Goal: Transaction & Acquisition: Subscribe to service/newsletter

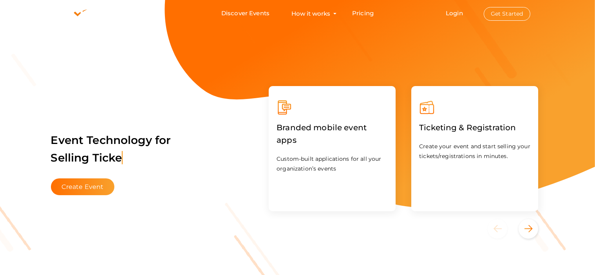
click at [503, 8] on button "Get Started" at bounding box center [507, 14] width 47 height 14
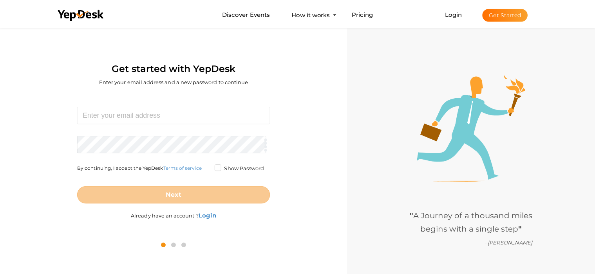
scroll to position [25, 0]
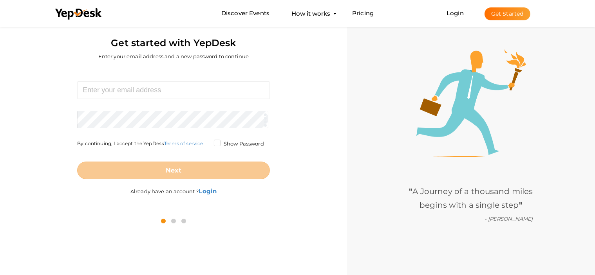
click at [503, 18] on button "Get Started" at bounding box center [508, 13] width 46 height 13
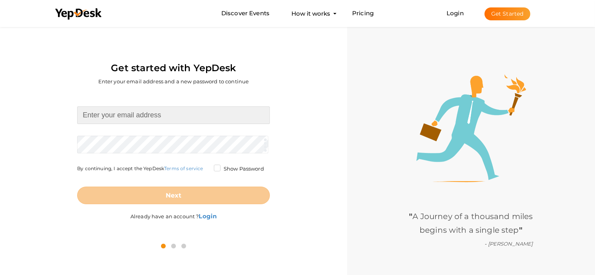
click at [153, 110] on input at bounding box center [173, 116] width 193 height 18
paste input "maiphuongwa@gmail.com"
type input "maiphuongwa@gmail.com"
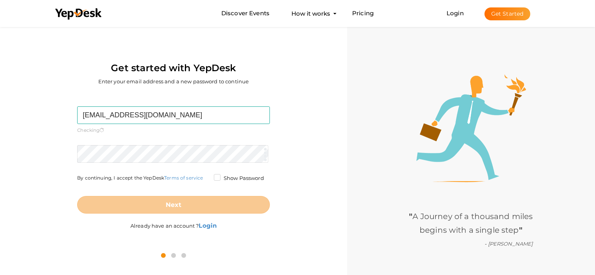
click at [118, 142] on form "maiphuongwa@gmail.com Required. Invalid email. Checking You already have a YepD…" at bounding box center [173, 160] width 193 height 107
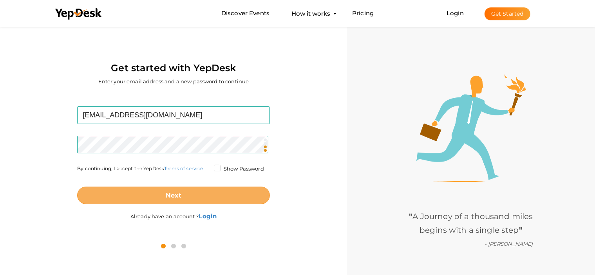
click at [188, 194] on button "Next" at bounding box center [173, 196] width 193 height 18
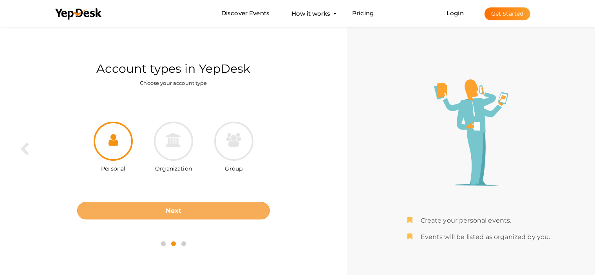
click at [226, 213] on button "Next" at bounding box center [173, 211] width 193 height 18
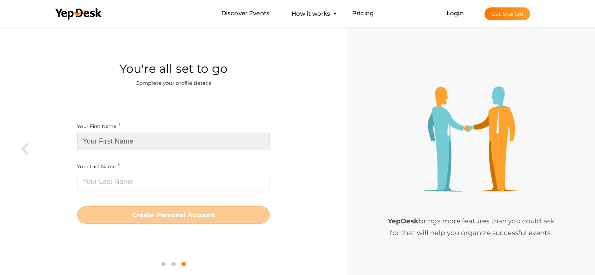
click at [153, 144] on input at bounding box center [173, 142] width 193 height 18
type input "mahmoud"
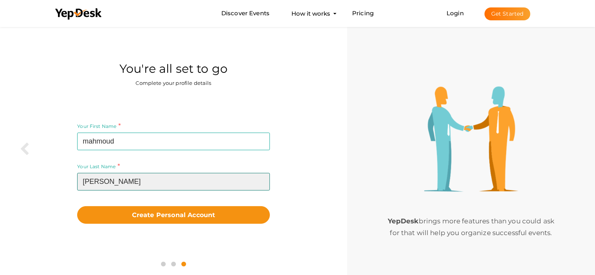
type input "ayman"
click at [77, 206] on button "Create Personal Account" at bounding box center [173, 215] width 193 height 18
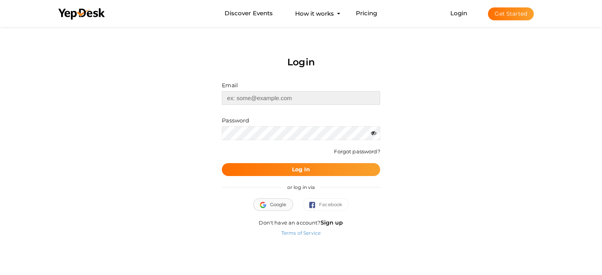
type input "[EMAIL_ADDRESS][DOMAIN_NAME]"
click at [273, 199] on button "Google" at bounding box center [273, 205] width 40 height 13
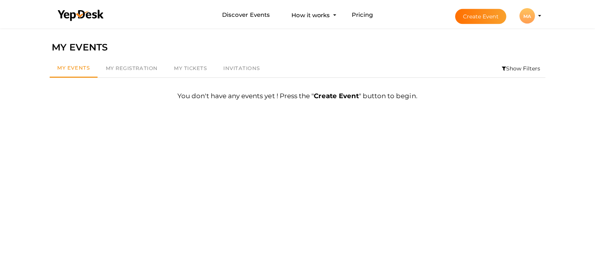
scroll to position [25, 0]
